Goal: Complete application form

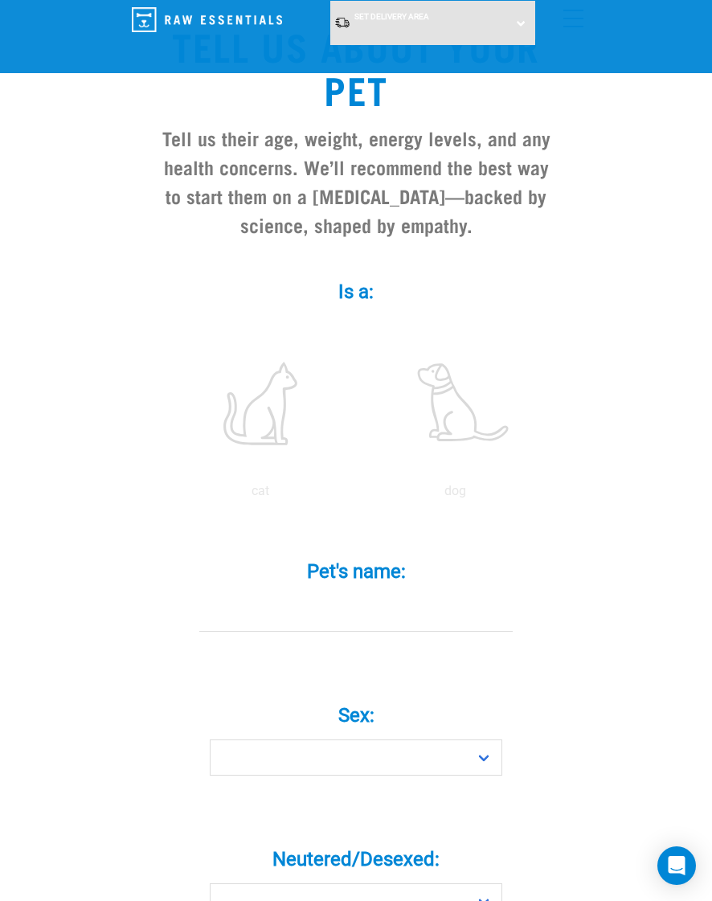
scroll to position [139, 0]
click at [243, 429] on label at bounding box center [260, 402] width 188 height 137
click at [163, 494] on input "radio" at bounding box center [163, 494] width 0 height 0
radio input "true"
click at [240, 612] on input "Pet's name: *" at bounding box center [356, 613] width 314 height 36
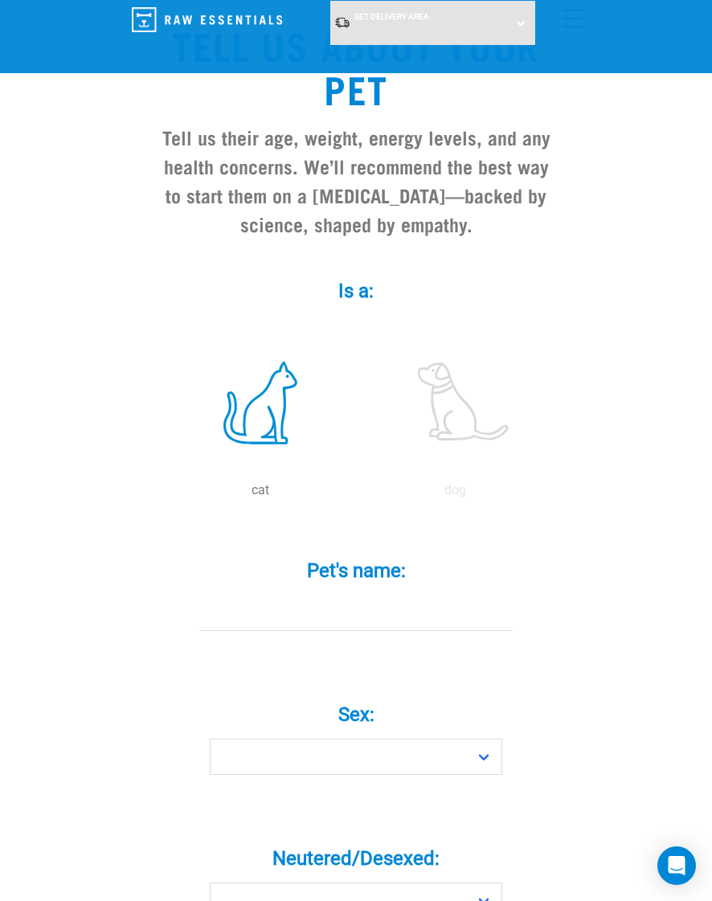
scroll to position [160, 0]
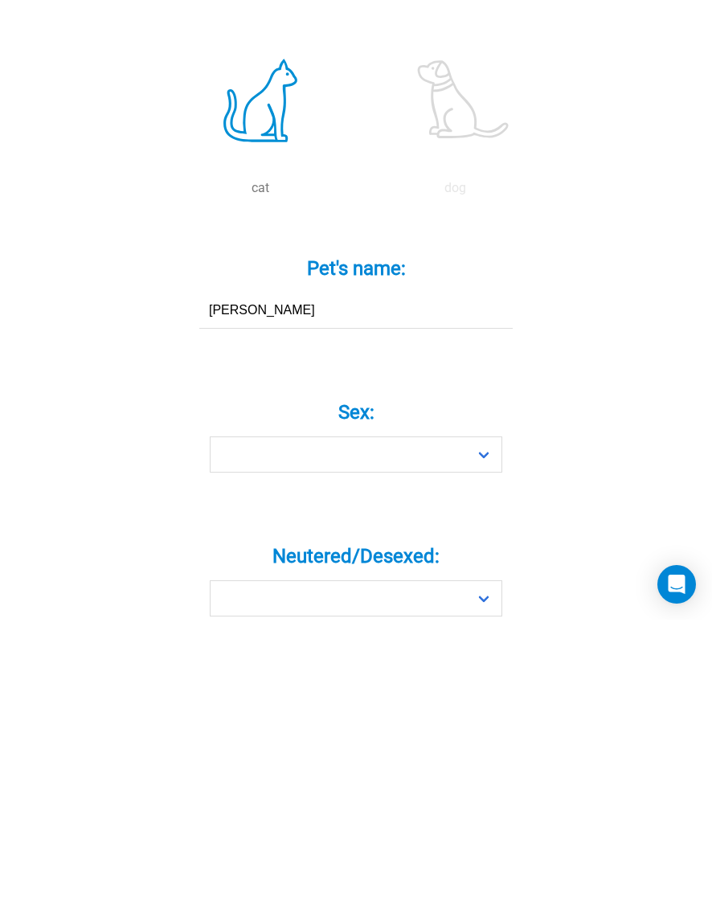
type input "[PERSON_NAME]"
click at [468, 718] on select "Boy Girl" at bounding box center [356, 736] width 293 height 36
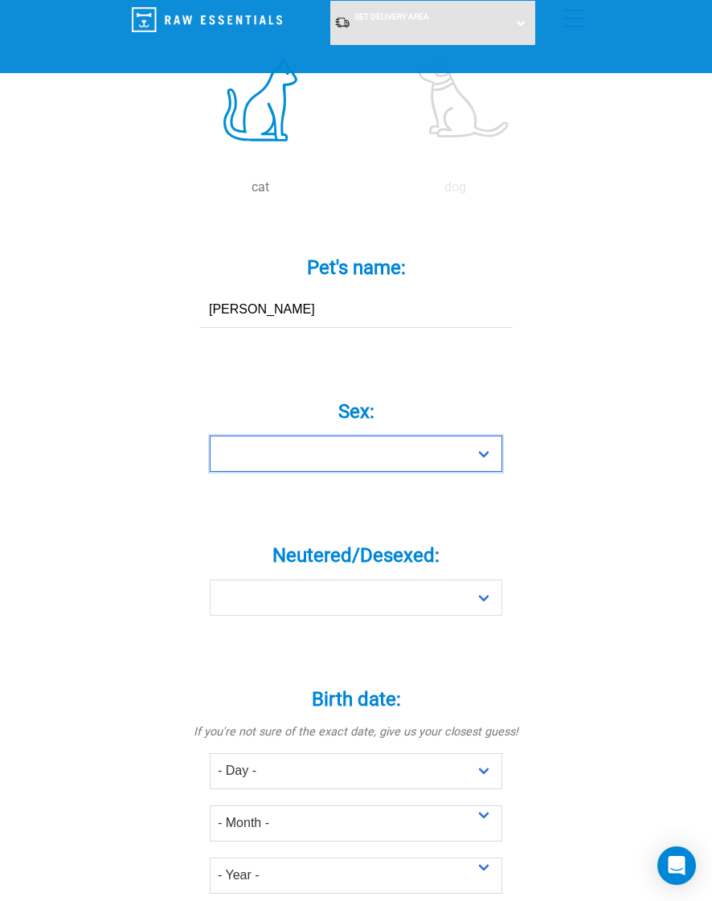
select select "boy"
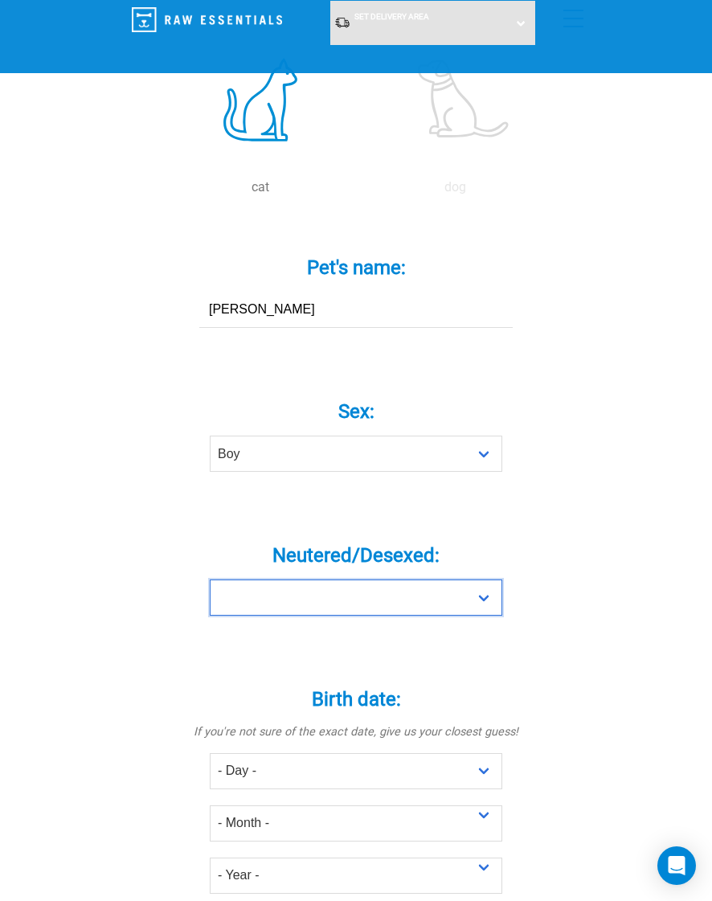
click at [462, 590] on select "Yes No" at bounding box center [356, 598] width 293 height 36
select select "yes"
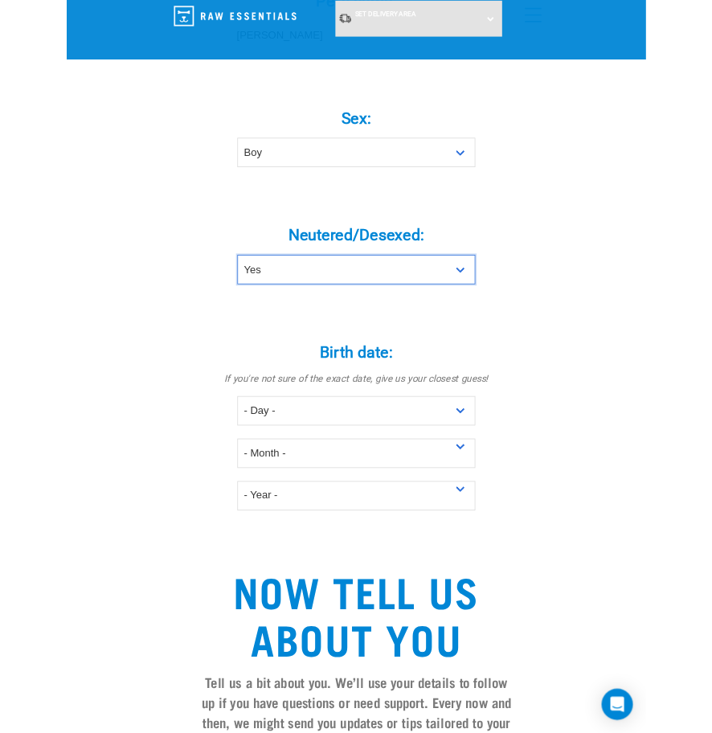
scroll to position [708, 0]
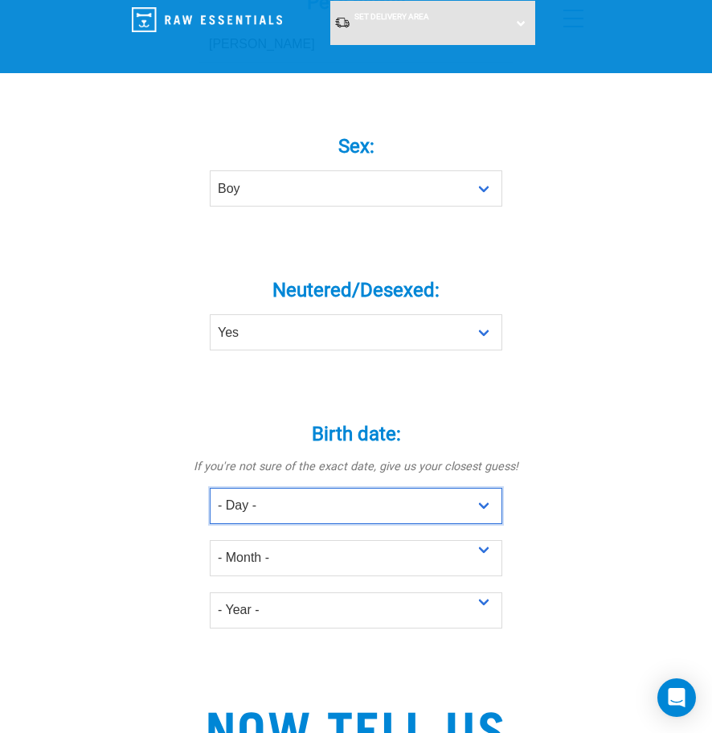
click at [265, 509] on select "- Day - 1 2 3 4 5 6 7 8 9 10 11 12 13 14 15 16 17 18 19 20 21 22 23 24 25 26 27" at bounding box center [356, 506] width 293 height 36
select select "10"
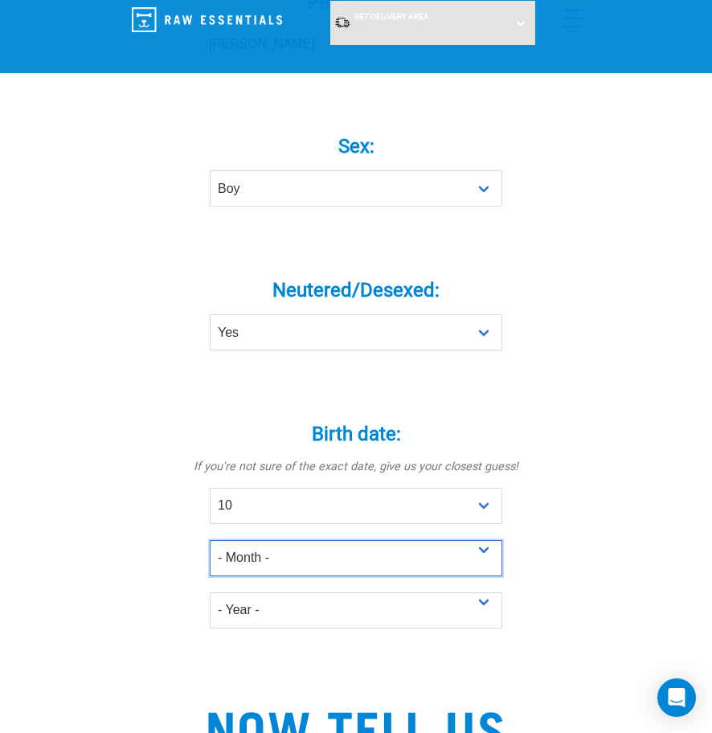
click at [244, 552] on select "- Month - January February March April May June July August September October N…" at bounding box center [356, 558] width 293 height 36
select select "October"
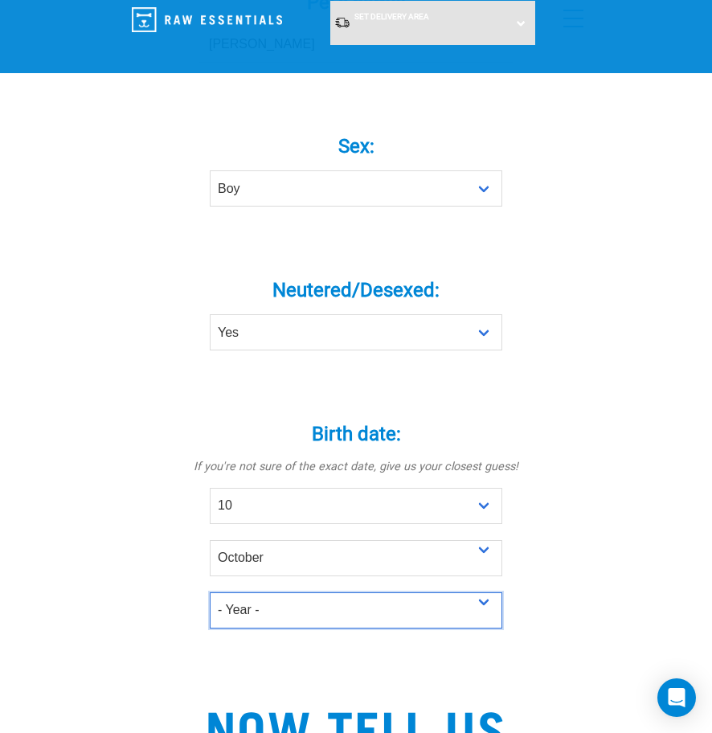
click at [243, 612] on select "- Year - 2025 2024 2023 2022 2021 2020 2019 2018 2017 2016 2015 2014 2013 2012" at bounding box center [356, 611] width 293 height 36
select select "2013"
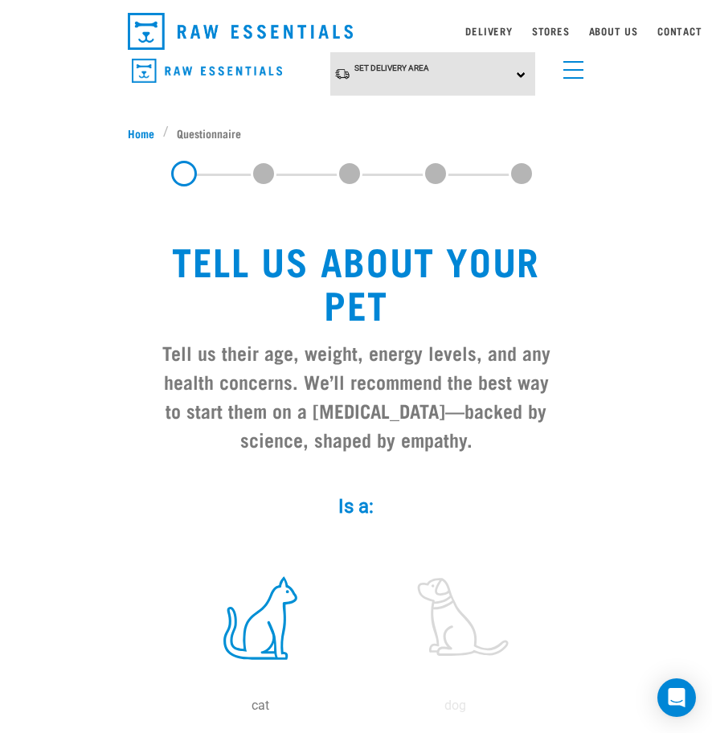
scroll to position [42, 0]
